Goal: Information Seeking & Learning: Learn about a topic

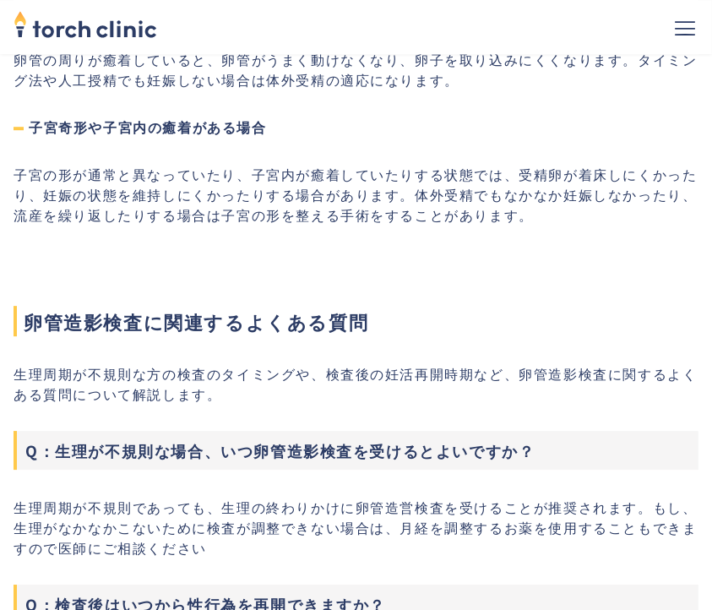
scroll to position [6361, 0]
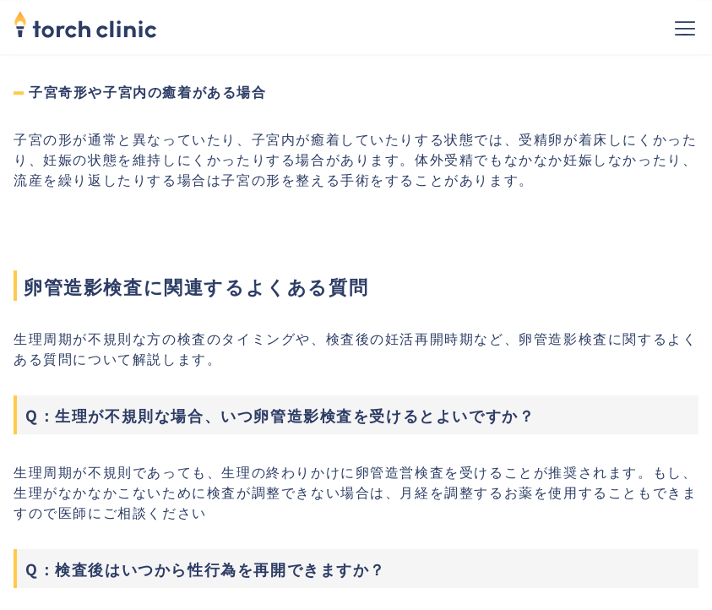
click at [162, 213] on h2 "卵管造影検査に関連するよくある質問" at bounding box center [356, 257] width 685 height 88
click at [215, 213] on h2 "卵管造影検査に関連するよくある質問" at bounding box center [356, 257] width 685 height 88
click at [211, 213] on h2 "卵管造影検査に関連するよくある質問" at bounding box center [356, 257] width 685 height 88
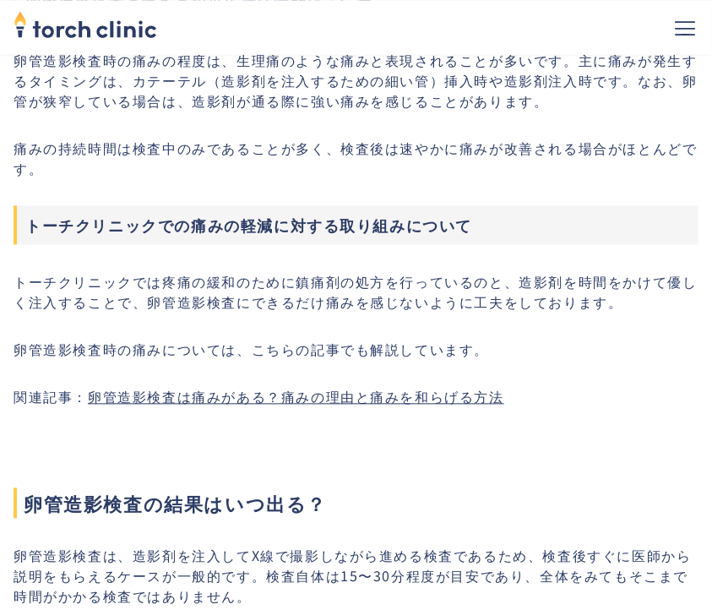
scroll to position [5458, 0]
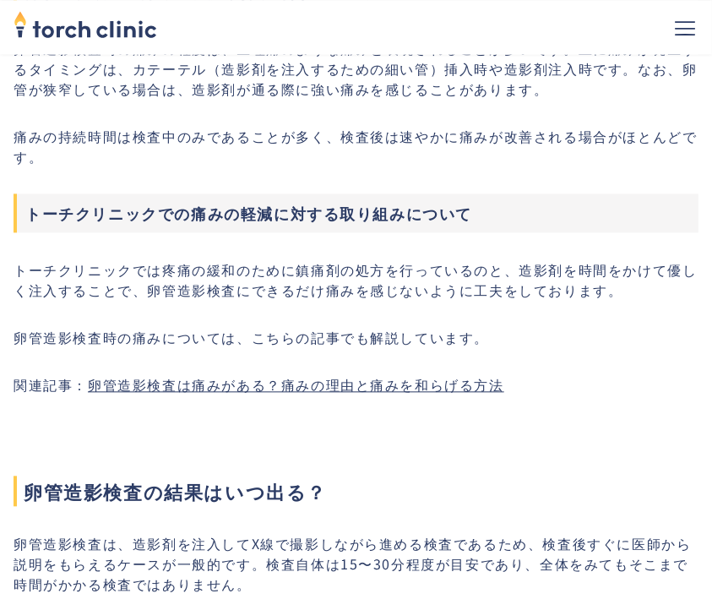
click at [325, 374] on link "卵管造影検査は痛みがある？痛みの理由と痛みを和らげる方法" at bounding box center [296, 384] width 416 height 20
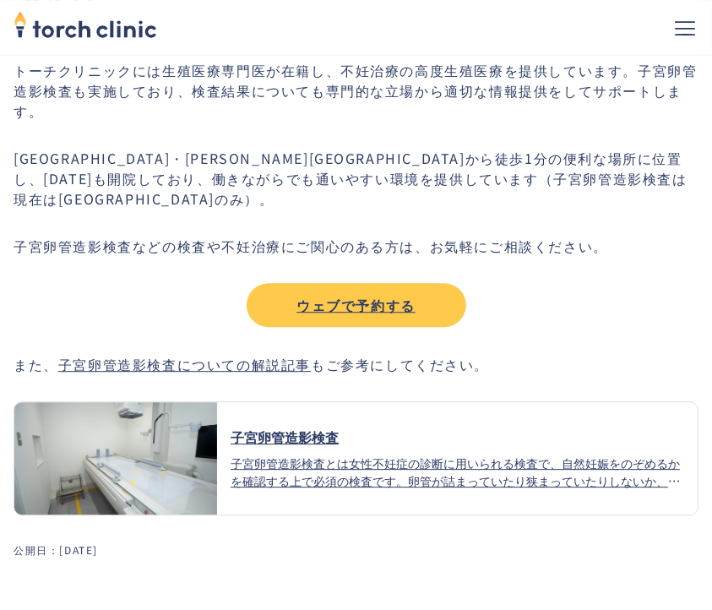
scroll to position [2537, 0]
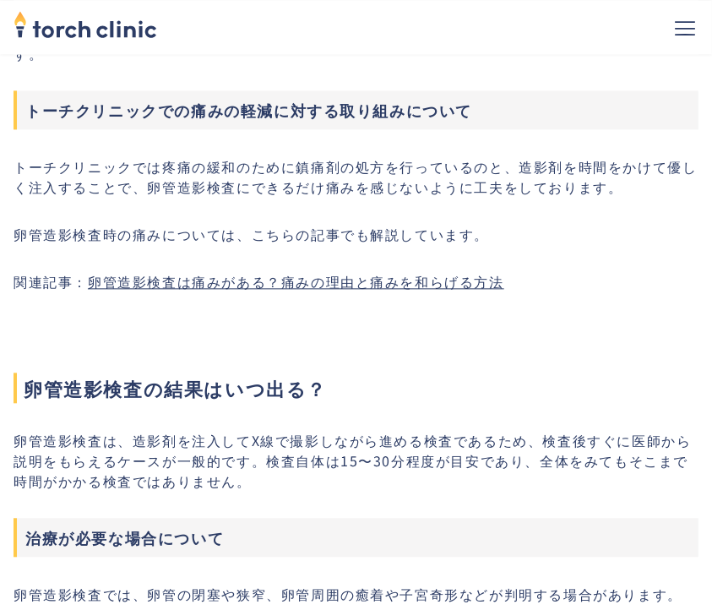
scroll to position [5583, 0]
